Goal: Find contact information: Find contact information

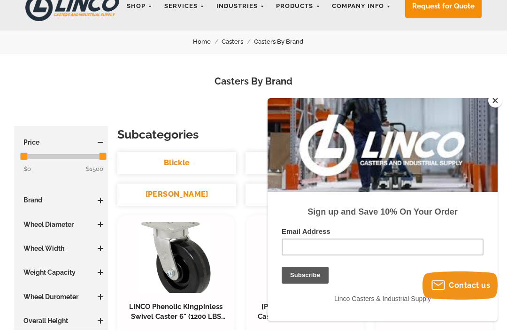
scroll to position [51, 0]
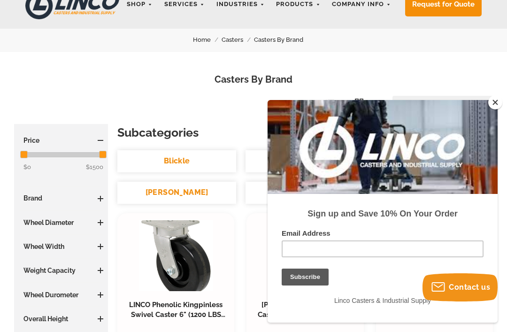
click at [500, 107] on button "Close" at bounding box center [495, 102] width 14 height 14
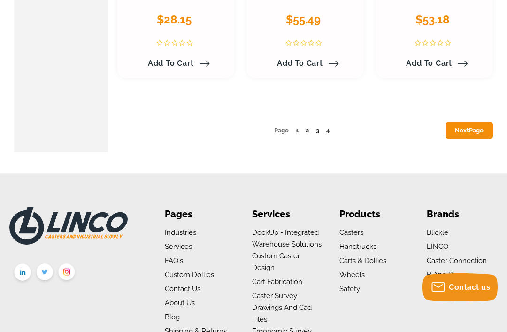
scroll to position [4219, 0]
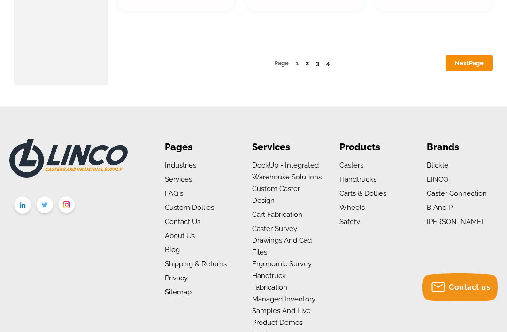
click at [351, 139] on ul "Products Casters Casters By Type High Temperature Casters Leveling Casters Lock…" at bounding box center [374, 240] width 71 height 203
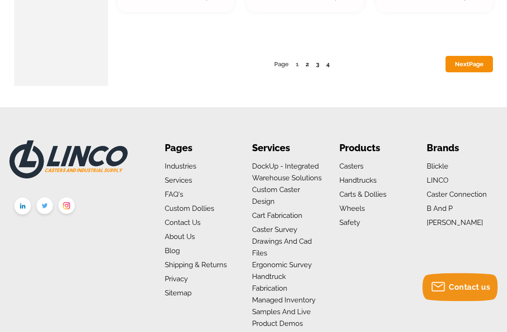
scroll to position [4214, 0]
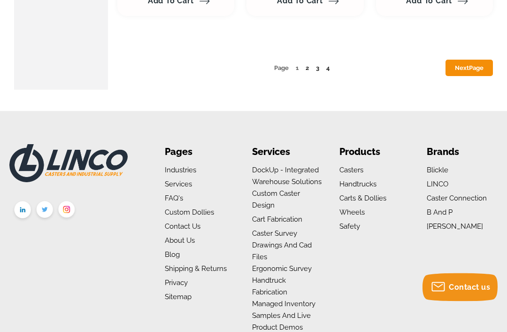
click at [351, 166] on link "Casters" at bounding box center [351, 170] width 24 height 8
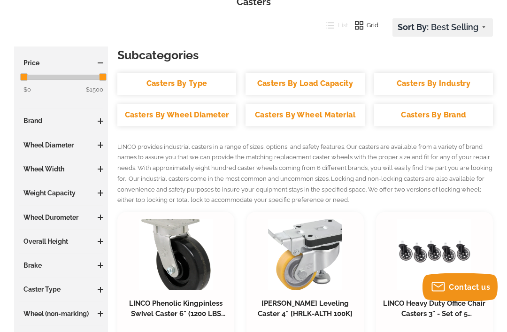
scroll to position [128, 0]
click at [54, 290] on h3 "Caster Type" at bounding box center [61, 288] width 84 height 9
click at [52, 289] on h3 "Caster Type" at bounding box center [61, 288] width 84 height 9
click at [96, 290] on h3 "Caster Type" at bounding box center [61, 288] width 84 height 9
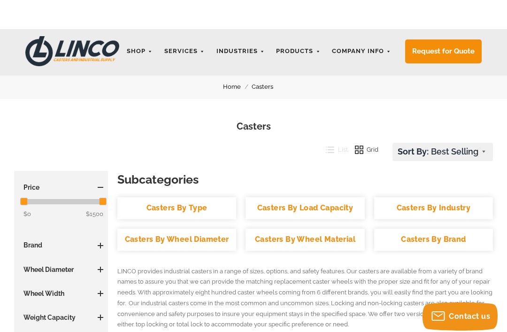
scroll to position [0, 0]
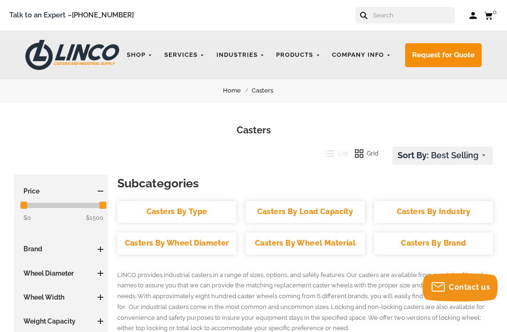
click at [347, 64] on link "Company Info" at bounding box center [361, 55] width 69 height 18
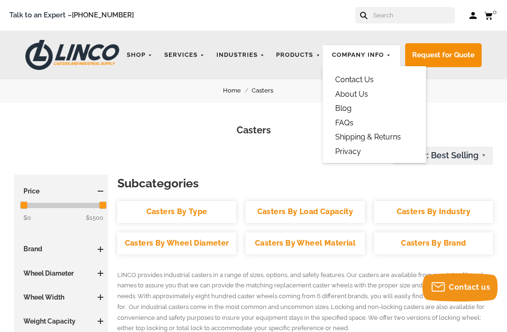
click at [365, 73] on link "Contact Us" at bounding box center [354, 79] width 45 height 15
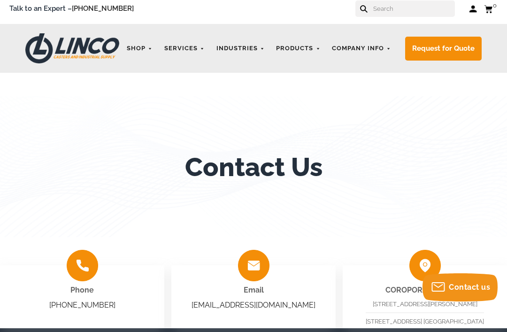
scroll to position [6, 0]
